Goal: Transaction & Acquisition: Purchase product/service

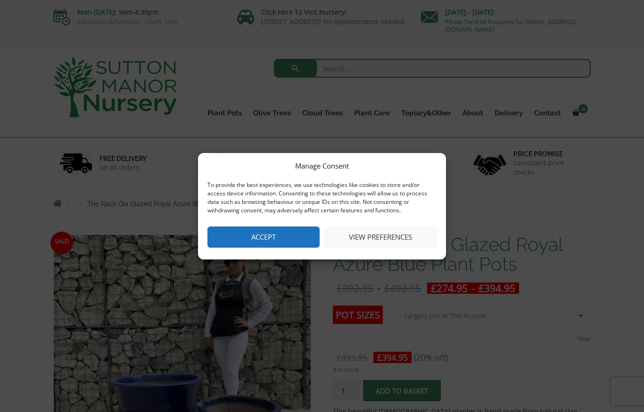
click at [254, 231] on button "Accept" at bounding box center [263, 237] width 112 height 21
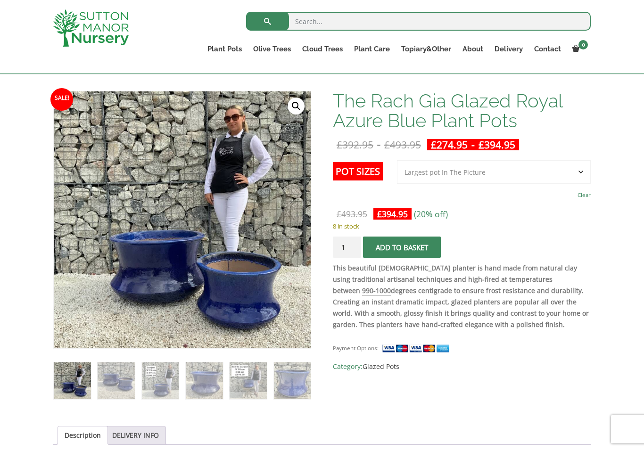
scroll to position [127, 0]
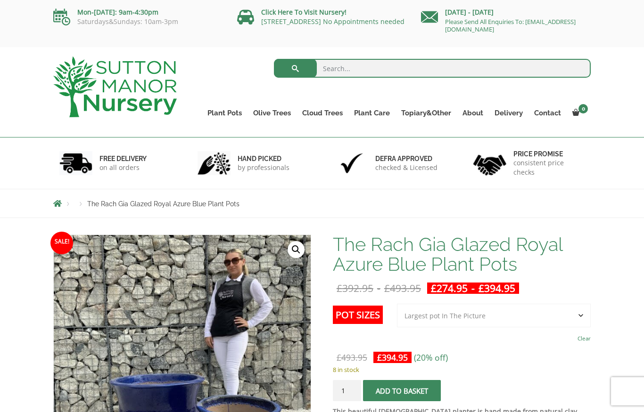
click at [0, 0] on link "Glazed Pots" at bounding box center [0, 0] width 0 height 0
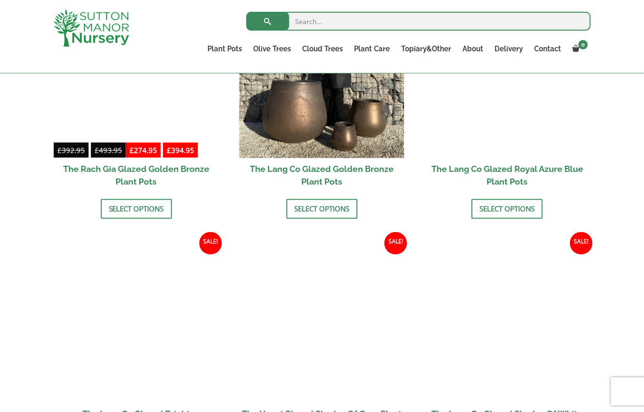
scroll to position [813, 0]
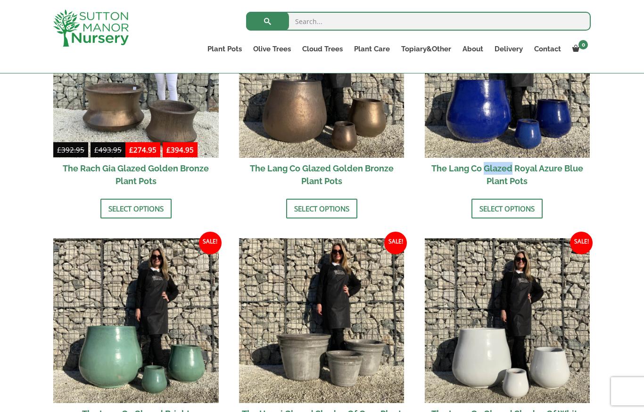
click at [503, 207] on link "Select options" at bounding box center [506, 209] width 71 height 20
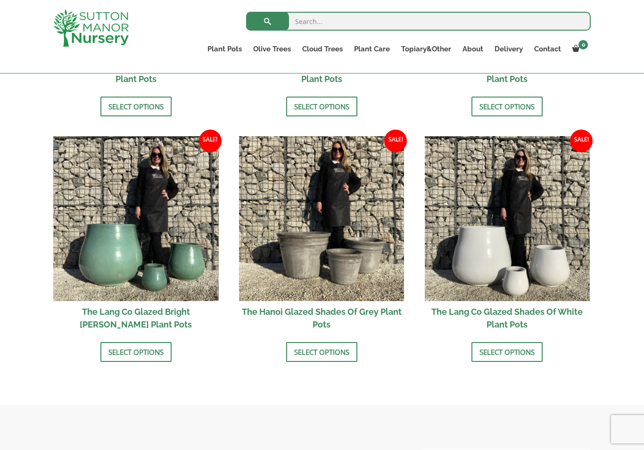
scroll to position [925, 0]
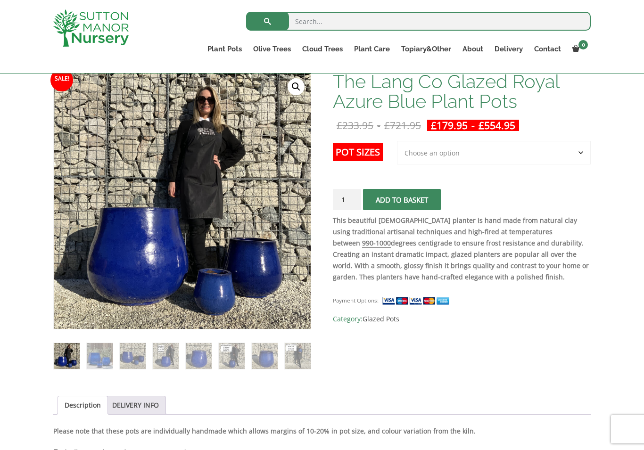
scroll to position [150, 0]
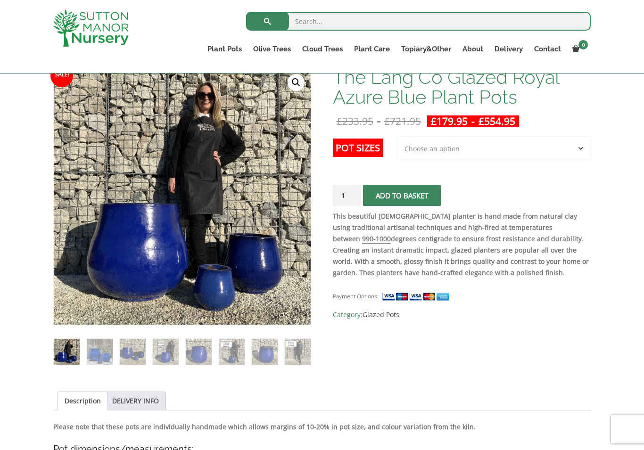
click at [583, 150] on select "Choose an option 3rd to Largest Pot In The Picture 2nd to Largest Pot In The Pi…" at bounding box center [494, 149] width 194 height 24
click at [526, 157] on select "Choose an option 3rd to Largest Pot In The Picture 2nd to Largest Pot In The Pi…" at bounding box center [494, 149] width 194 height 24
select select "Largest pot In The Picture"
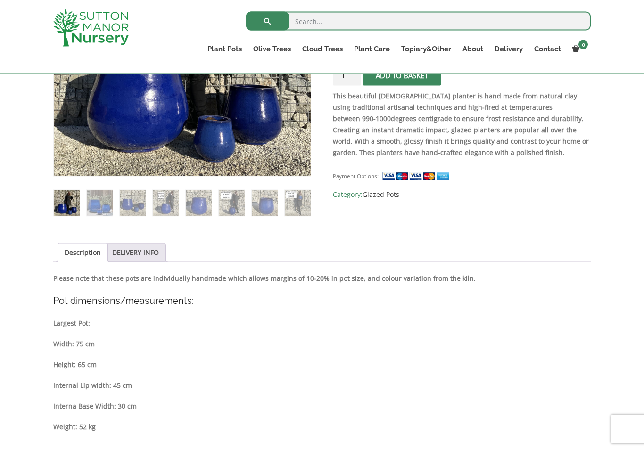
scroll to position [300, 0]
